Goal: Book appointment/travel/reservation

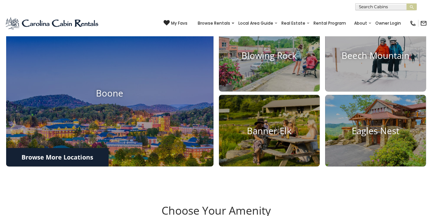
scroll to position [236, 0]
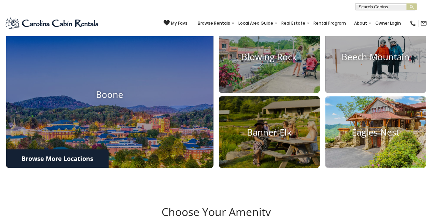
click at [384, 167] on img at bounding box center [375, 131] width 111 height 79
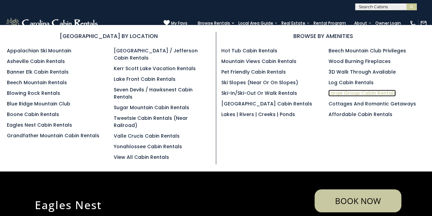
click at [343, 92] on link "Large Group Cabin Rentals" at bounding box center [362, 92] width 68 height 7
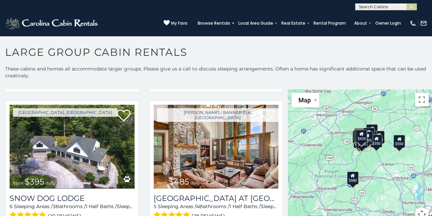
scroll to position [1636, 0]
